Goal: Information Seeking & Learning: Learn about a topic

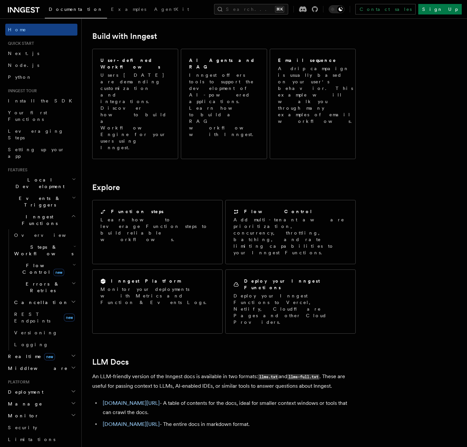
scroll to position [394, 0]
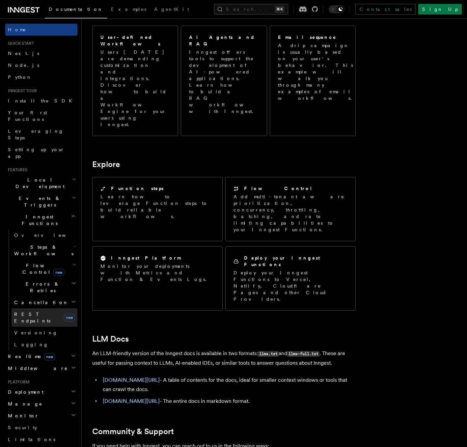
click at [48, 308] on link "REST Endpoints new" at bounding box center [45, 317] width 66 height 18
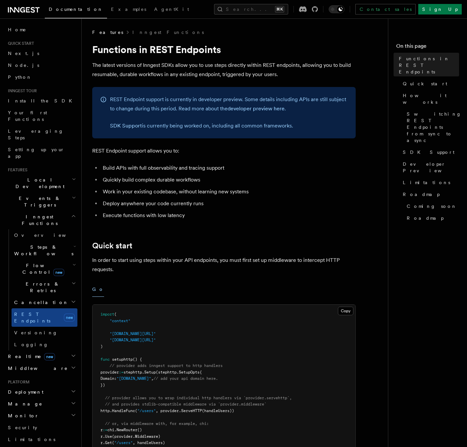
click at [36, 299] on span "Cancellation" at bounding box center [40, 302] width 57 height 7
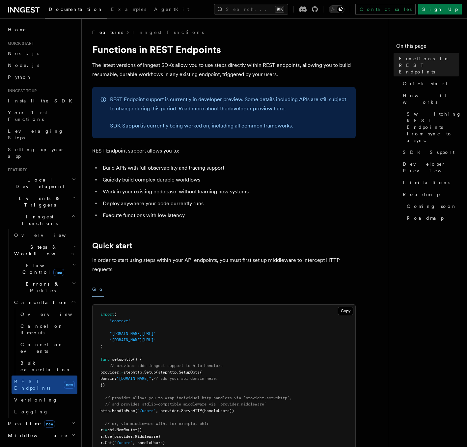
click at [38, 299] on span "Cancellation" at bounding box center [40, 302] width 57 height 7
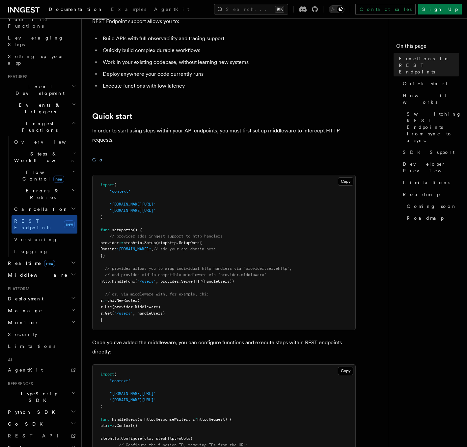
scroll to position [107, 0]
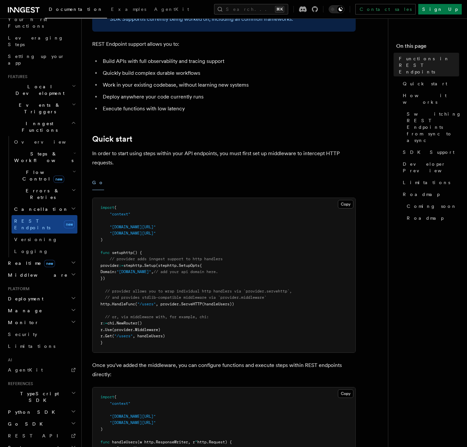
click at [36, 316] on h2 "Monitor" at bounding box center [41, 322] width 72 height 12
click at [35, 328] on link "Insights new" at bounding box center [45, 334] width 66 height 13
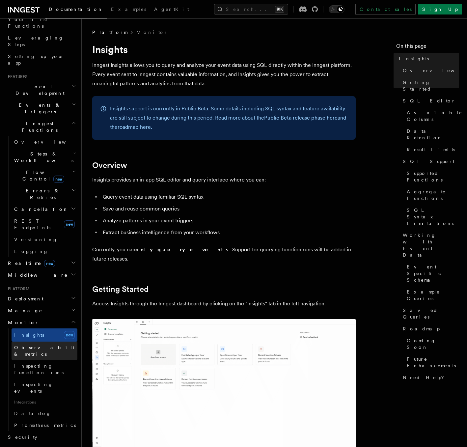
click at [45, 345] on span "Observability & metrics" at bounding box center [48, 351] width 68 height 12
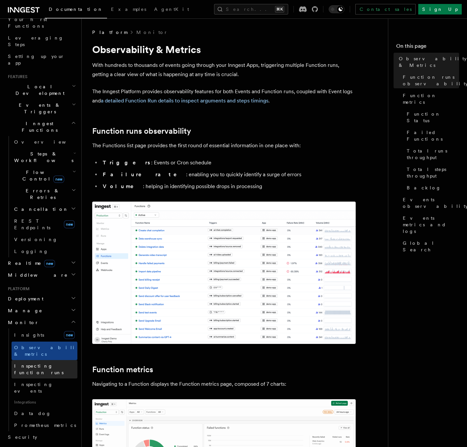
click at [45, 363] on span "Inspecting function runs" at bounding box center [38, 369] width 49 height 12
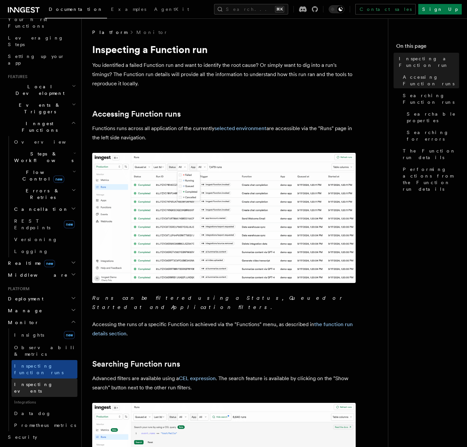
click at [43, 378] on link "Inspecting events" at bounding box center [45, 387] width 66 height 18
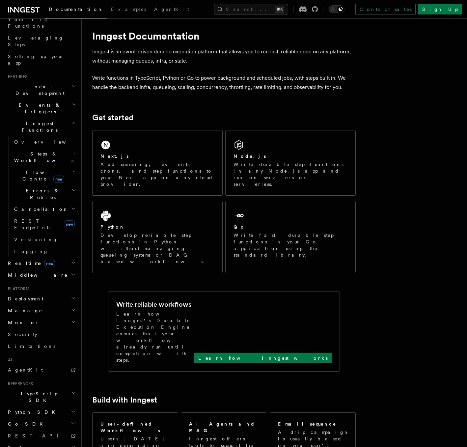
scroll to position [12, 0]
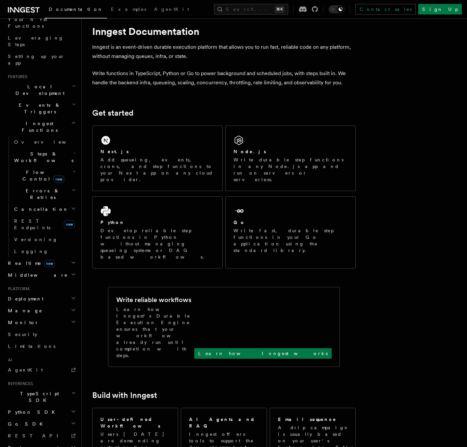
click at [49, 388] on h2 "TypeScript SDK" at bounding box center [41, 397] width 72 height 18
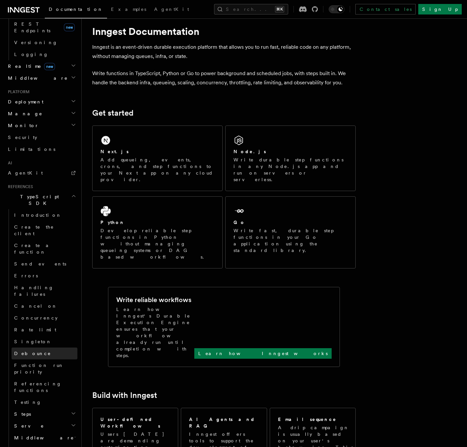
scroll to position [307, 0]
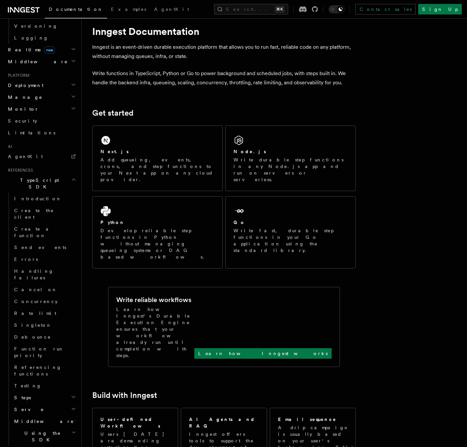
click at [51, 392] on h2 "Steps" at bounding box center [45, 398] width 66 height 12
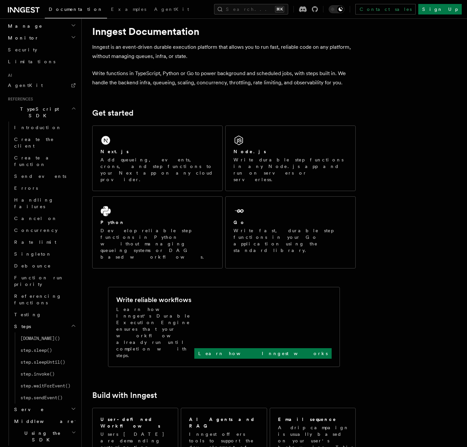
click at [45, 415] on h2 "Middleware" at bounding box center [45, 421] width 66 height 12
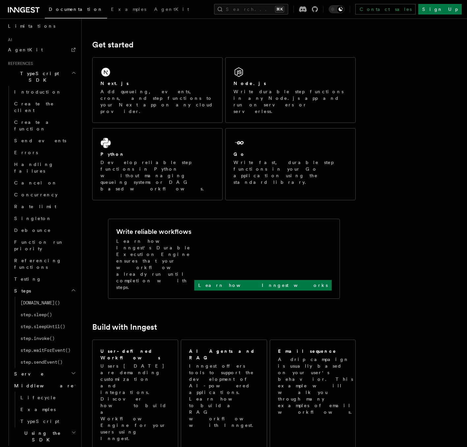
scroll to position [220, 0]
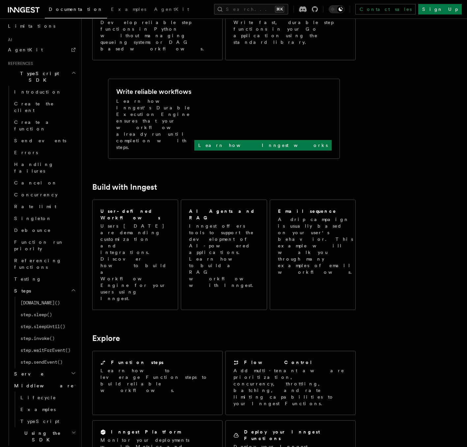
click at [58, 190] on link "Concurrency" at bounding box center [45, 196] width 66 height 12
